Goal: Task Accomplishment & Management: Use online tool/utility

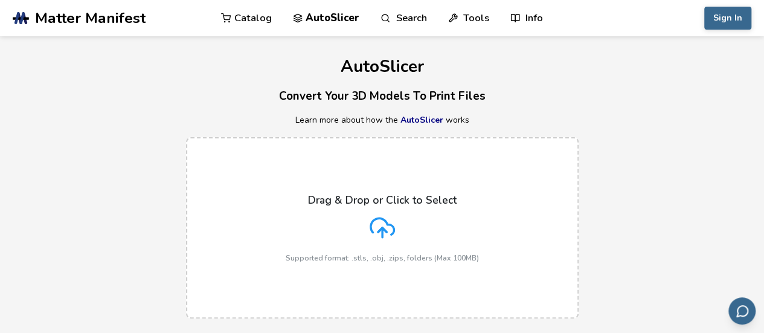
click at [370, 227] on icon at bounding box center [382, 226] width 24 height 16
click at [0, 0] on input "Drag & Drop or Click to Select Supported format: .stls, .obj, .zips, folders (M…" at bounding box center [0, 0] width 0 height 0
click at [384, 182] on label "Drag & Drop or Click to Select Supported format: .stls, .obj, .zips, folders (M…" at bounding box center [382, 227] width 393 height 181
click at [0, 0] on input "Drag & Drop or Click to Select Supported format: .stls, .obj, .zips, folders (M…" at bounding box center [0, 0] width 0 height 0
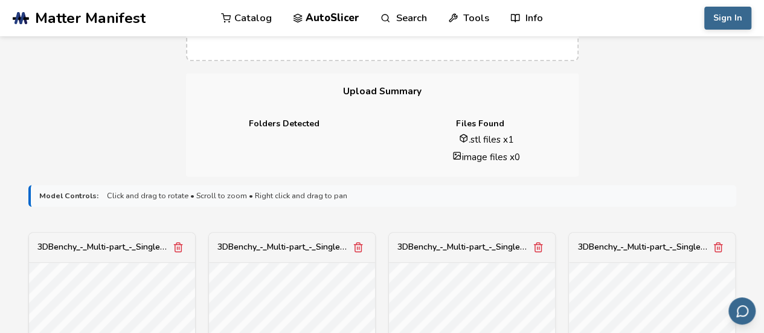
scroll to position [363, 0]
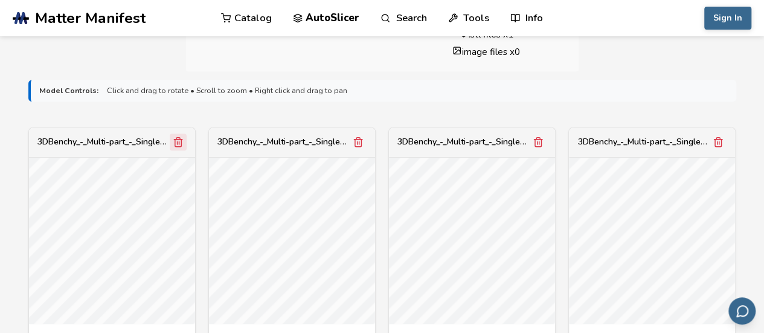
click at [175, 142] on icon "Remove model" at bounding box center [178, 142] width 7 height 9
click at [357, 143] on line "Remove model" at bounding box center [357, 142] width 0 height 3
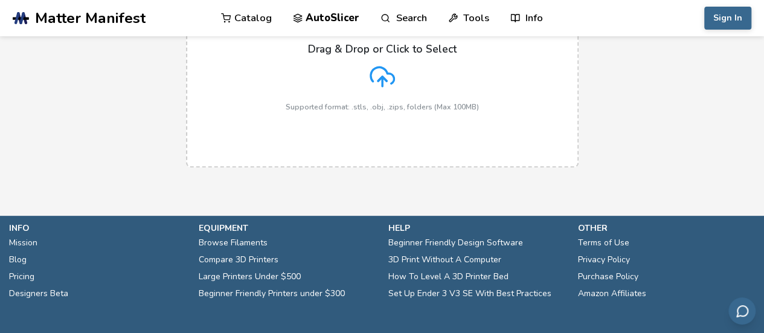
scroll to position [18, 0]
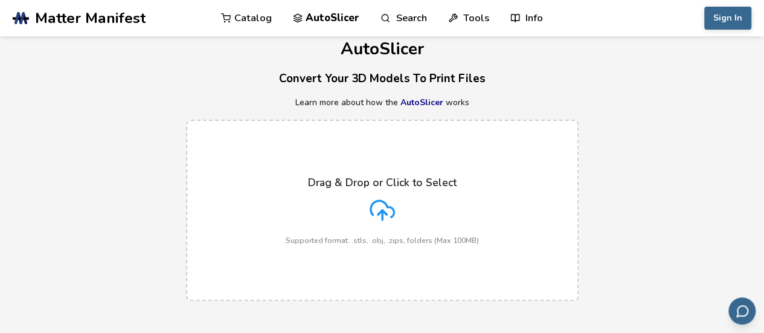
click at [428, 208] on div "Drag & Drop or Click to Select Supported format: .stls, .obj, .zips, folders (M…" at bounding box center [382, 210] width 193 height 68
click at [0, 0] on input "Drag & Drop or Click to Select Supported format: .stls, .obj, .zips, folders (M…" at bounding box center [0, 0] width 0 height 0
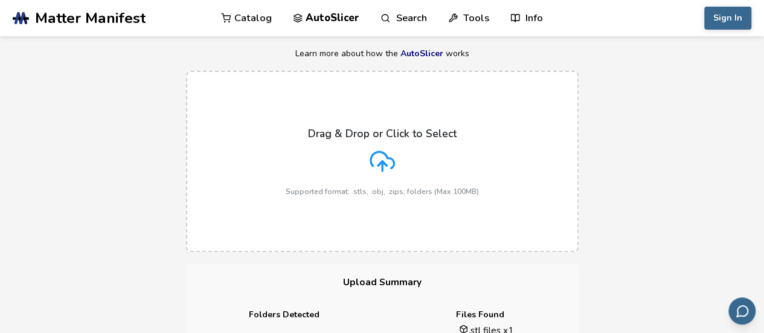
scroll to position [78, 0]
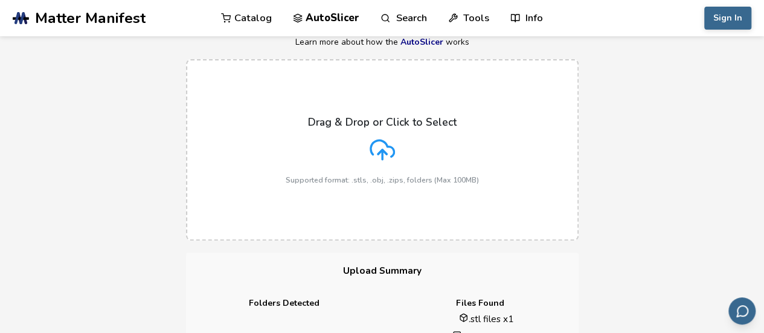
click at [318, 145] on div "Drag & Drop or Click to Select Supported format: .stls, .obj, .zips, folders (M…" at bounding box center [382, 150] width 193 height 68
click at [0, 0] on input "Drag & Drop or Click to Select Supported format: .stls, .obj, .zips, folders (M…" at bounding box center [0, 0] width 0 height 0
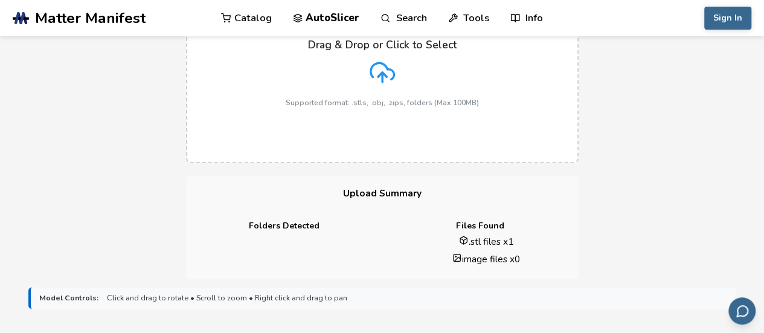
scroll to position [320, 0]
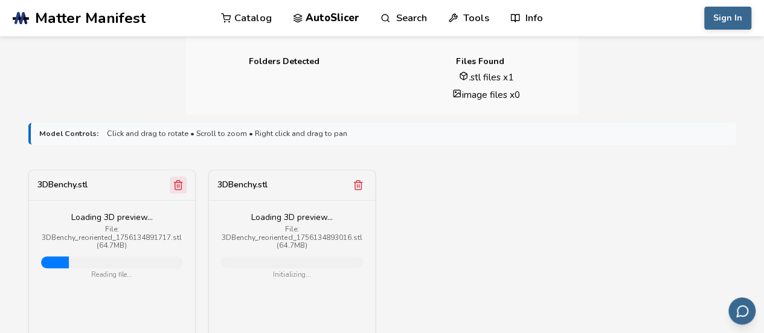
click at [181, 184] on icon "Remove model" at bounding box center [178, 185] width 7 height 9
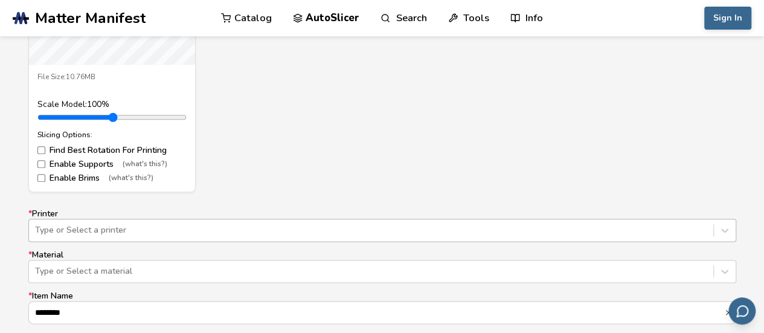
scroll to position [721, 0]
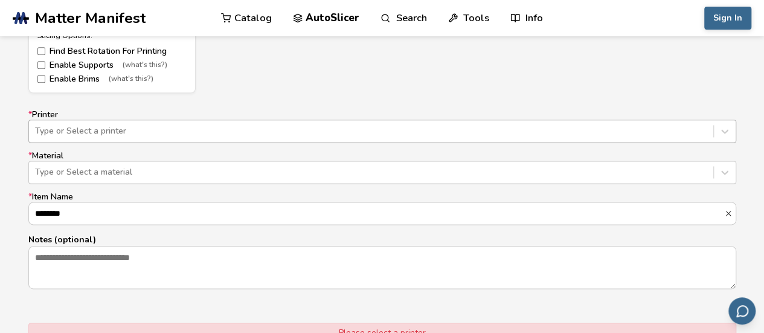
click at [79, 143] on div "Type or Select a printer" at bounding box center [382, 131] width 708 height 23
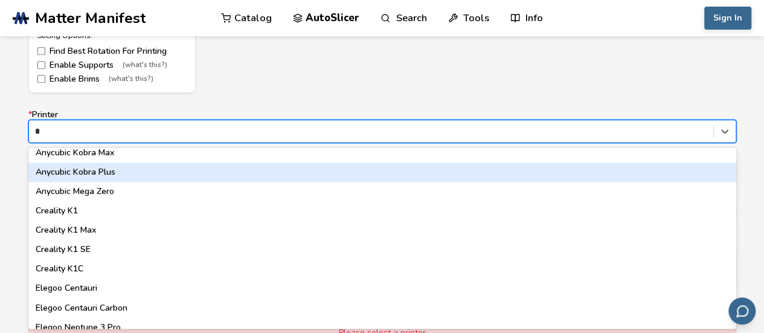
scroll to position [0, 0]
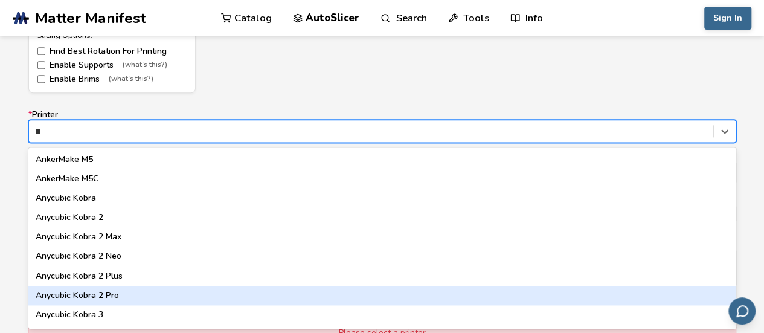
type input "*"
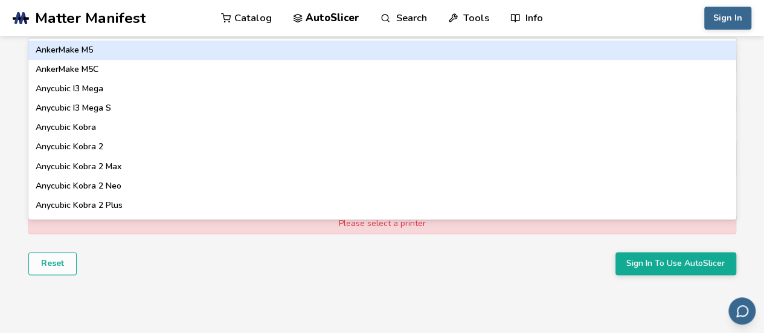
scroll to position [842, 0]
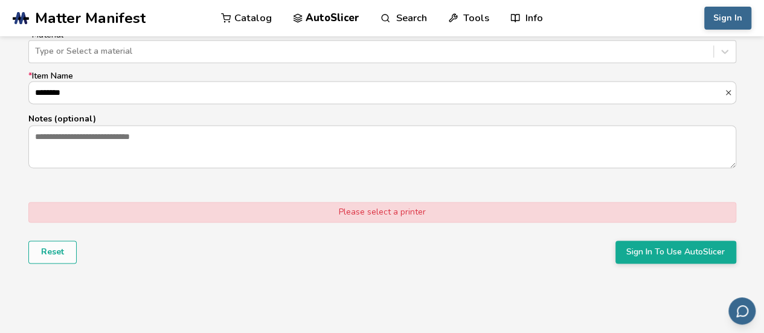
click at [166, 251] on div "Please select a printer Reset Sign In To Use AutoSlicer" at bounding box center [382, 233] width 708 height 62
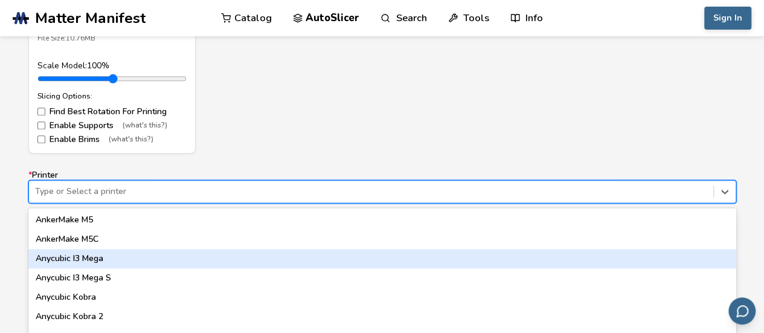
click at [158, 196] on div "62 results available. Use Up and Down to choose options, press Enter to select …" at bounding box center [382, 191] width 708 height 23
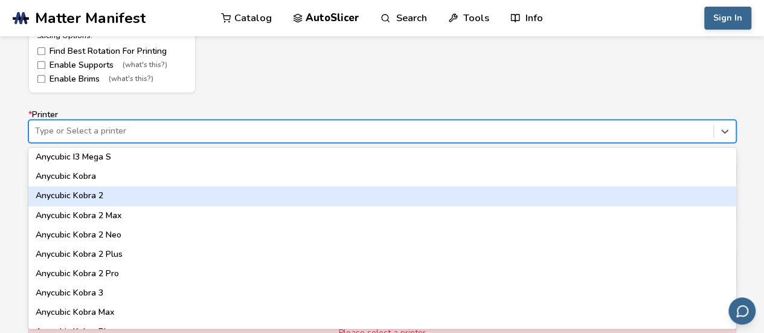
scroll to position [0, 0]
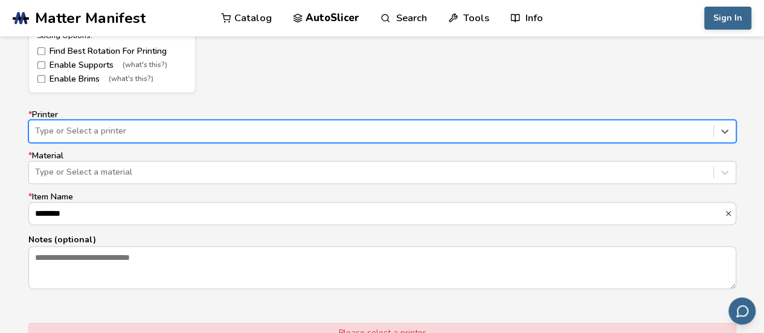
click at [122, 123] on div "Type or Select a printer" at bounding box center [371, 131] width 685 height 17
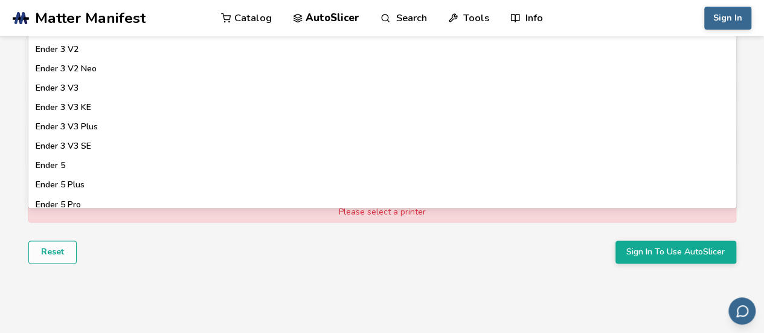
scroll to position [724, 0]
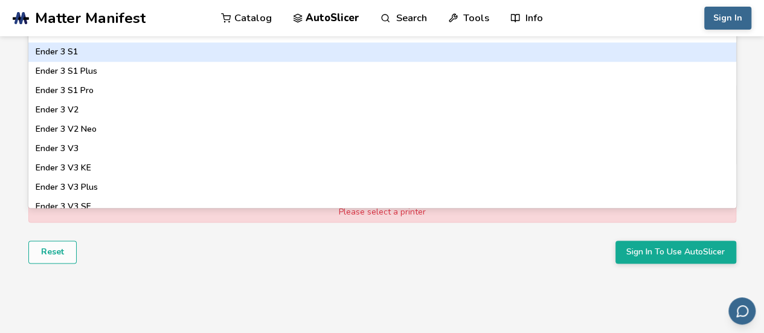
click at [97, 50] on div "Ender 3 S1" at bounding box center [382, 51] width 708 height 19
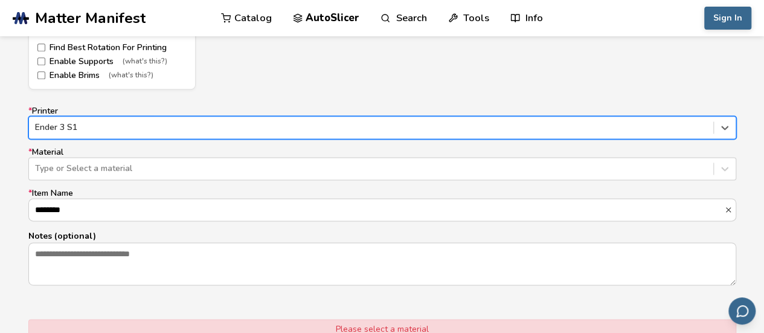
scroll to position [721, 0]
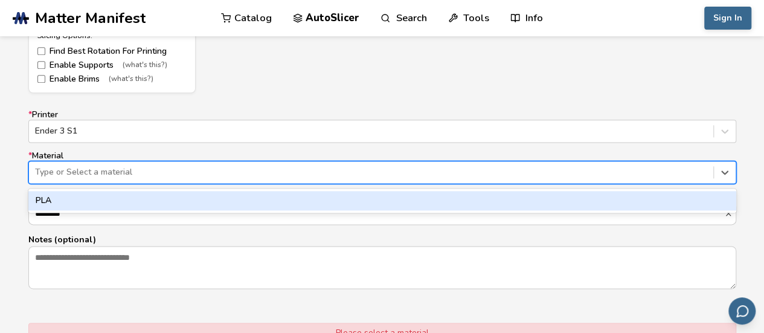
click at [132, 178] on div "Type or Select a material" at bounding box center [371, 172] width 685 height 17
click at [66, 205] on div "PLA" at bounding box center [382, 200] width 708 height 19
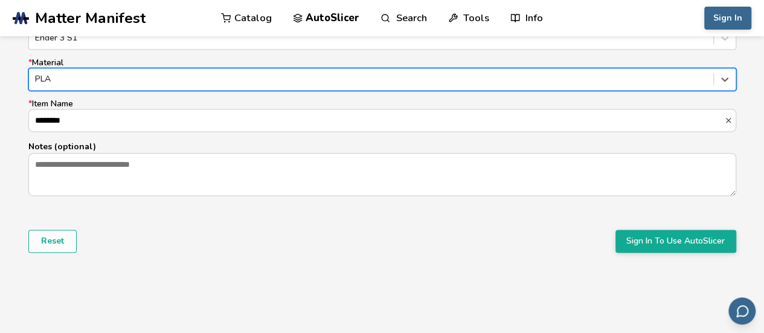
scroll to position [842, 0]
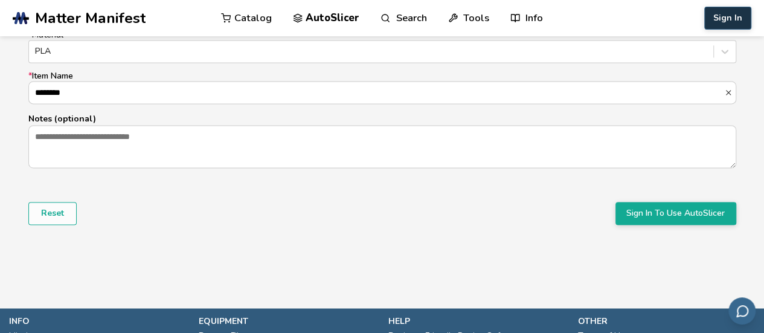
click at [722, 18] on button "Sign In" at bounding box center [728, 18] width 47 height 23
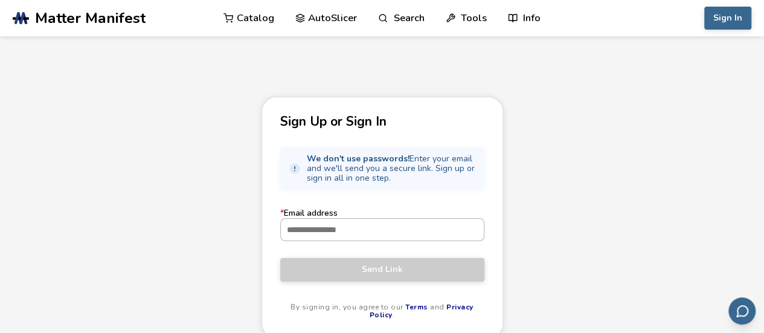
click at [329, 225] on input "* Email address" at bounding box center [382, 230] width 203 height 22
type input "**********"
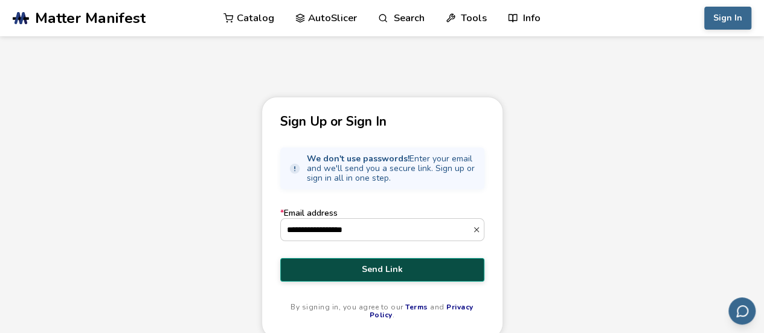
click at [378, 273] on span "Send Link" at bounding box center [382, 270] width 186 height 10
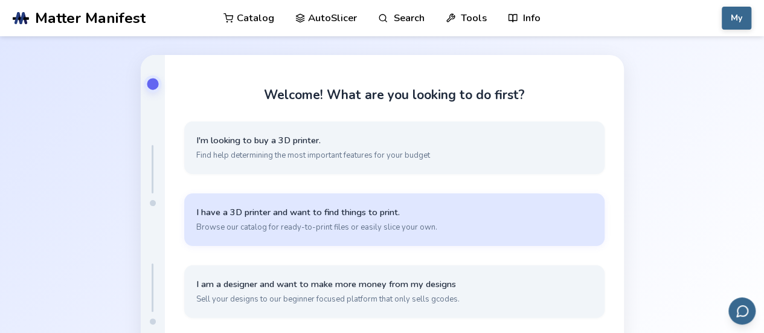
click at [308, 216] on span "I have a 3D printer and want to find things to print." at bounding box center [394, 212] width 396 height 11
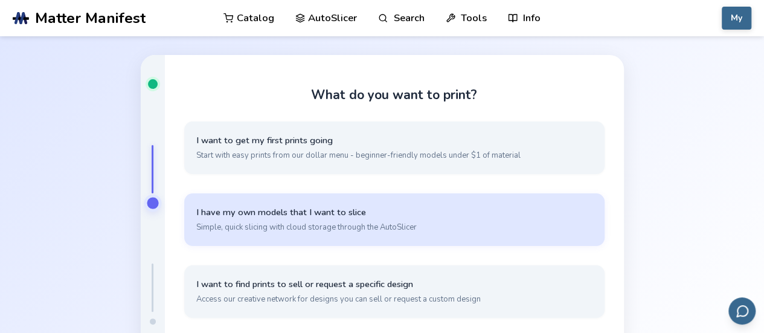
click at [280, 217] on span "I have my own models that I want to slice" at bounding box center [394, 212] width 396 height 11
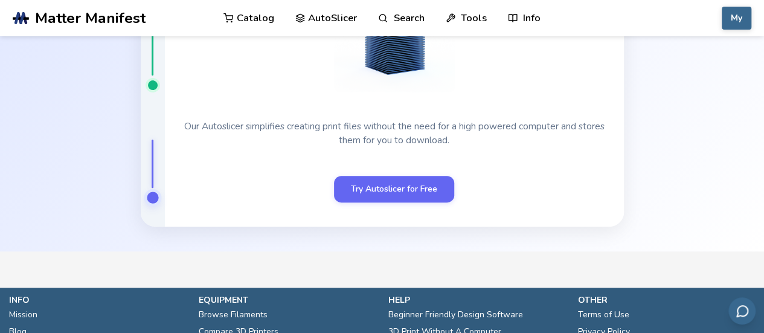
scroll to position [121, 0]
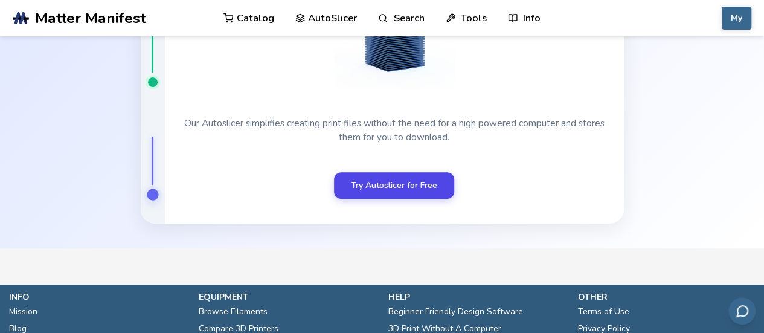
click at [390, 189] on link "Try Autoslicer for Free" at bounding box center [394, 185] width 120 height 27
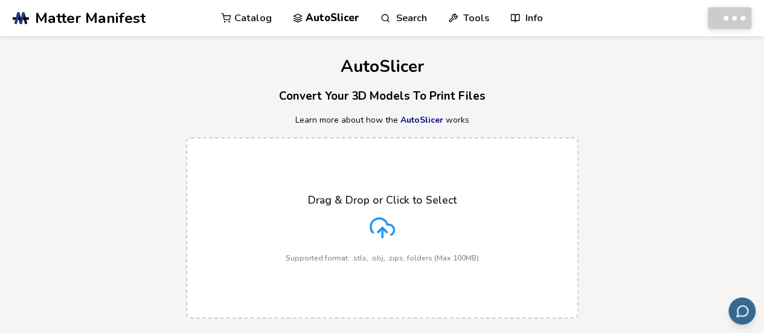
click at [449, 219] on div "Drag & Drop or Click to Select Supported format: .stls, .obj, .zips, folders (M…" at bounding box center [382, 228] width 193 height 68
click at [381, 229] on polyline at bounding box center [382, 230] width 8 height 4
click at [0, 0] on input "Drag & Drop or Click to Select Supported format: .stls, .obj, .zips, folders (M…" at bounding box center [0, 0] width 0 height 0
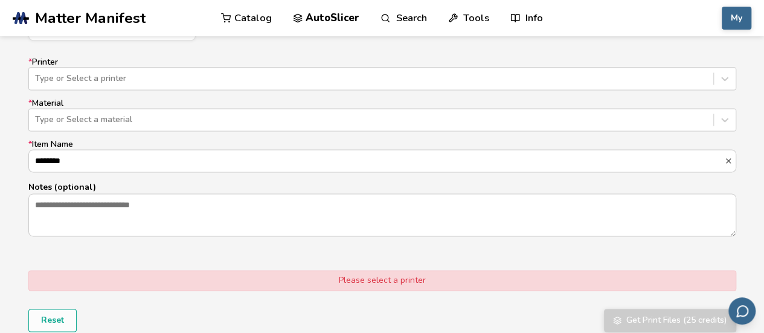
scroll to position [786, 0]
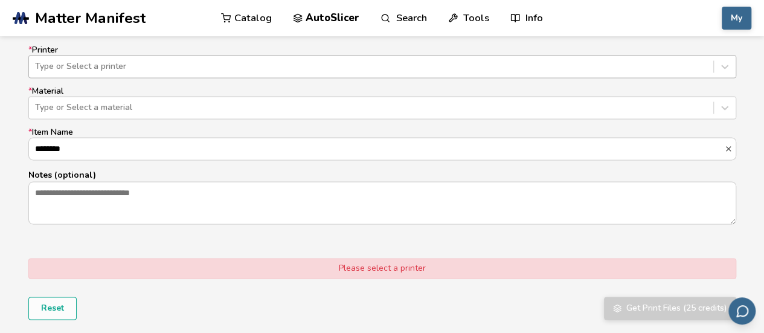
click at [201, 57] on div "Type or Select a printer" at bounding box center [382, 66] width 708 height 23
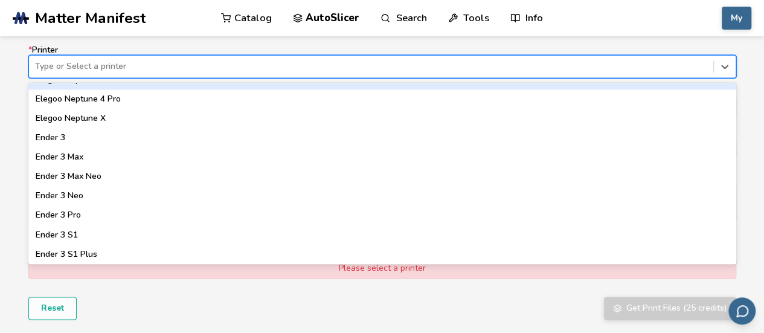
scroll to position [604, 0]
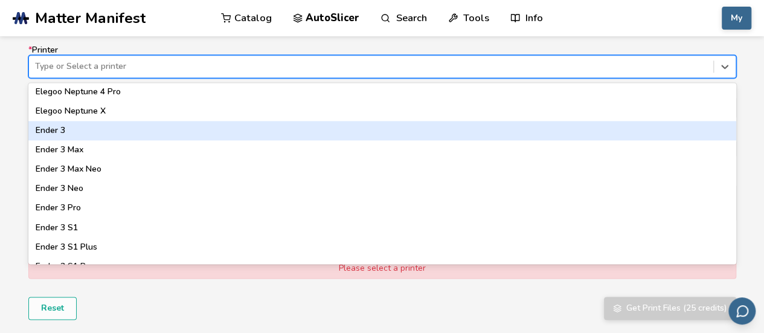
click at [100, 129] on div "Ender 3" at bounding box center [382, 130] width 708 height 19
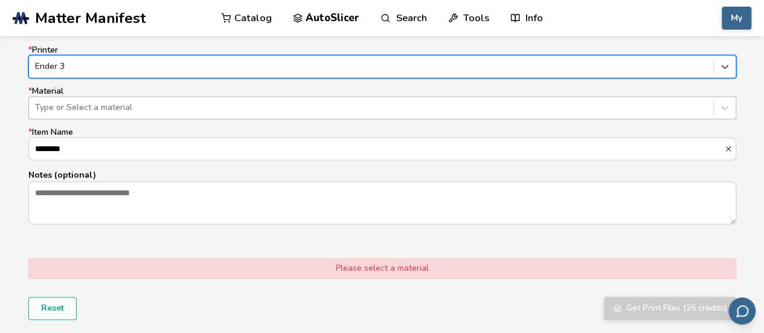
click at [129, 102] on div at bounding box center [371, 108] width 673 height 12
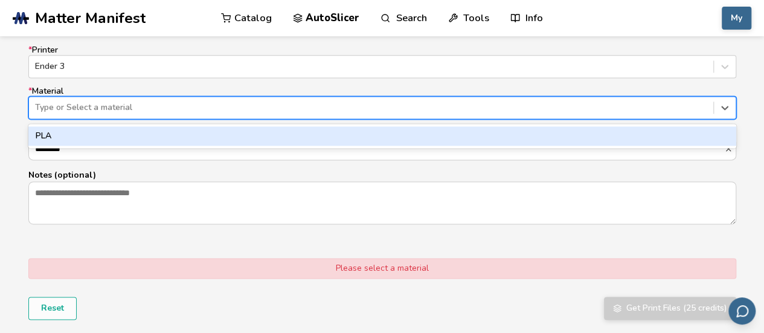
click at [128, 139] on div "PLA" at bounding box center [382, 135] width 708 height 19
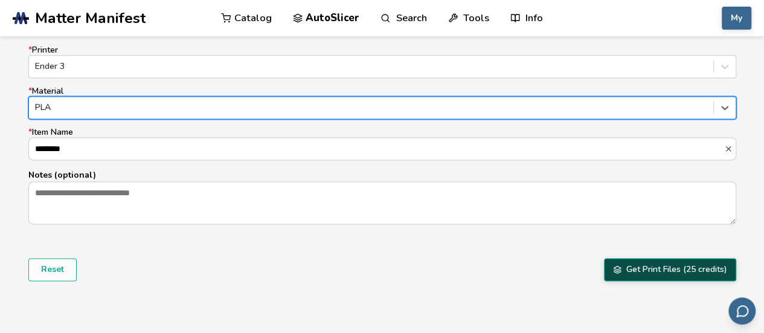
click at [641, 268] on button "Get Print Files (25 credits)" at bounding box center [670, 269] width 132 height 23
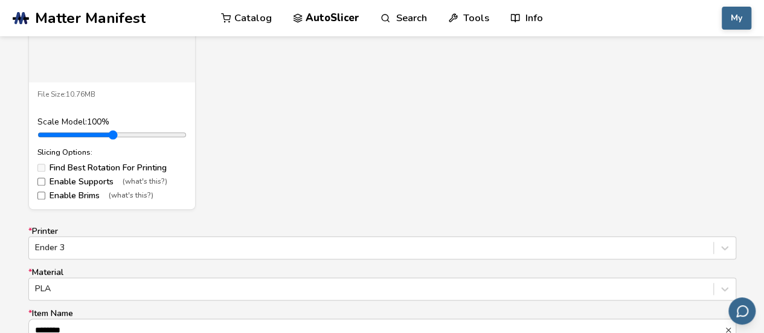
scroll to position [436, 0]
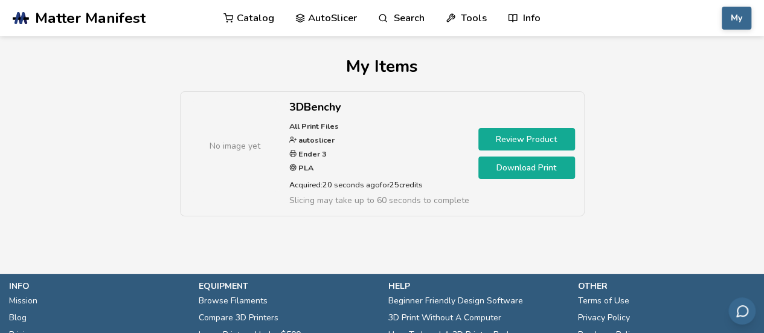
click at [532, 170] on link "Download Print" at bounding box center [527, 168] width 97 height 22
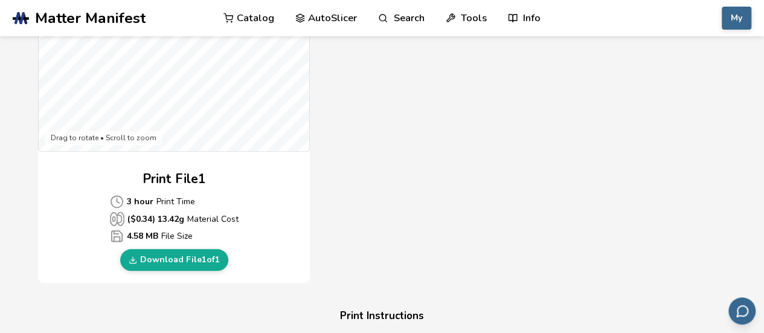
scroll to position [483, 0]
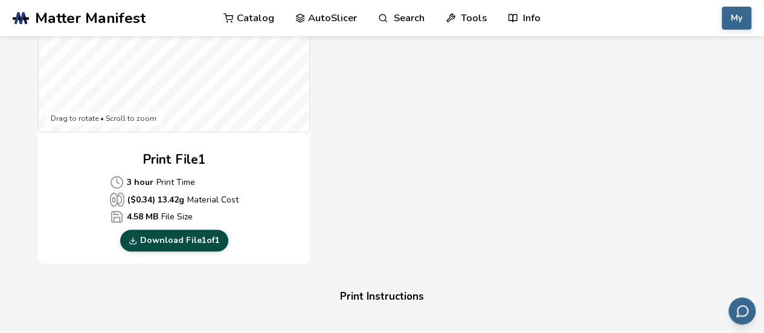
click at [161, 237] on link "Download File 1 of 1" at bounding box center [174, 241] width 108 height 22
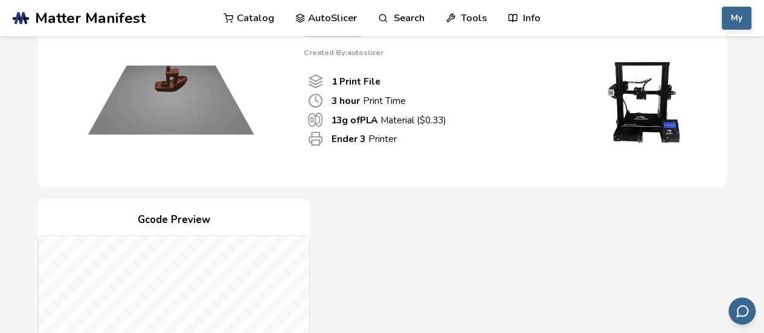
scroll to position [0, 0]
